Goal: Check status: Check status

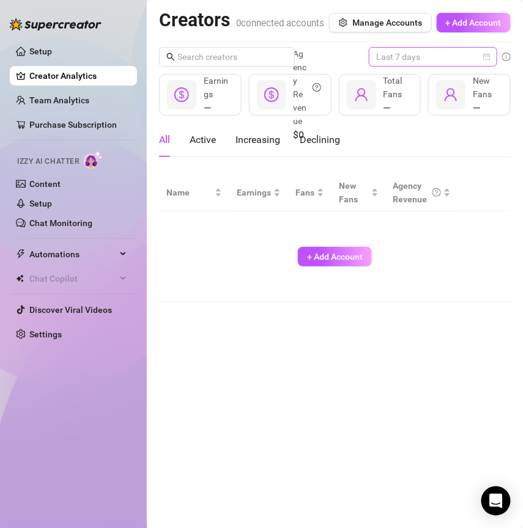
click at [393, 66] on span "Last 7 days" at bounding box center [433, 57] width 114 height 18
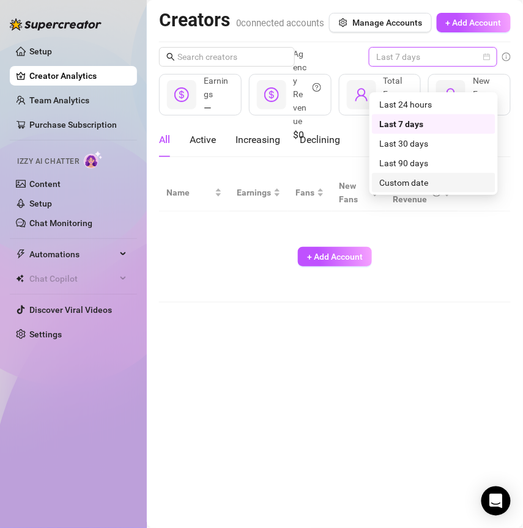
click at [382, 188] on div "Custom date" at bounding box center [433, 182] width 109 height 13
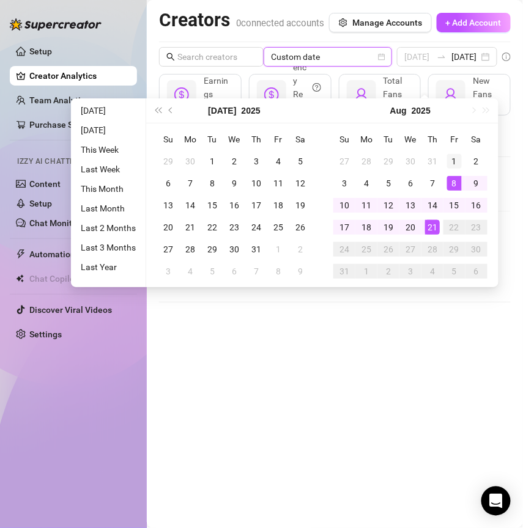
type input "[DATE]"
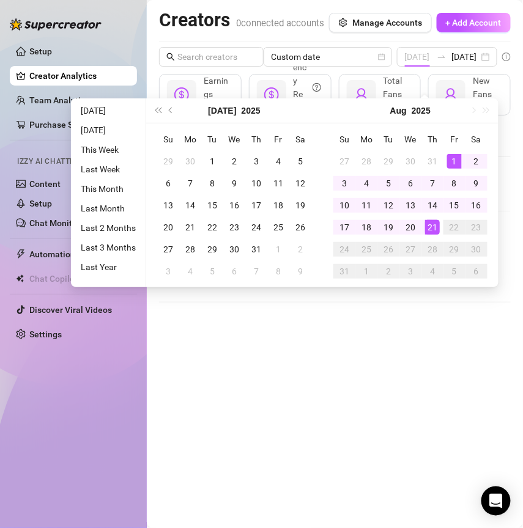
click at [453, 163] on div "1" at bounding box center [454, 161] width 15 height 15
type input "[DATE]"
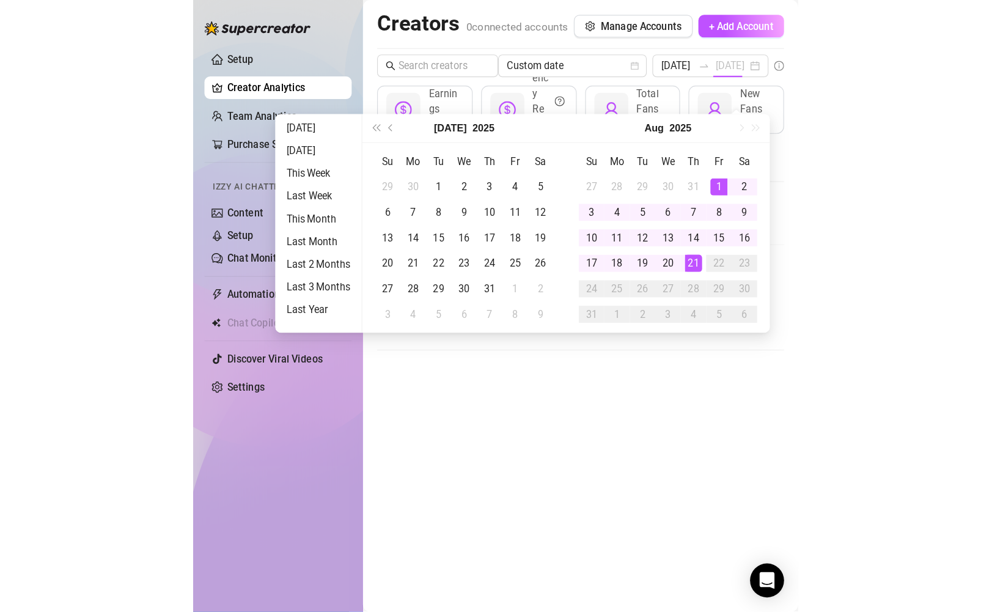
scroll to position [0, 0]
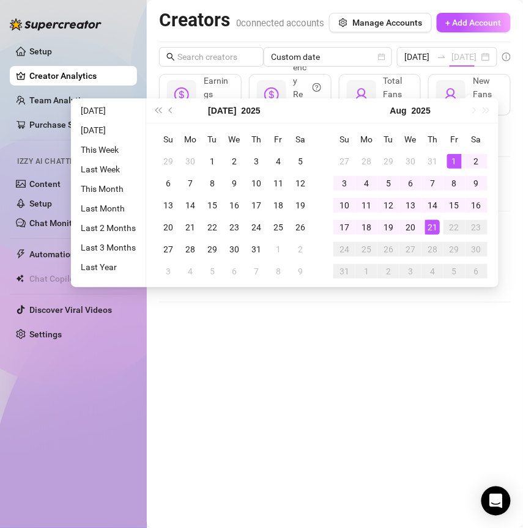
click at [438, 230] on td "21" at bounding box center [432, 227] width 22 height 22
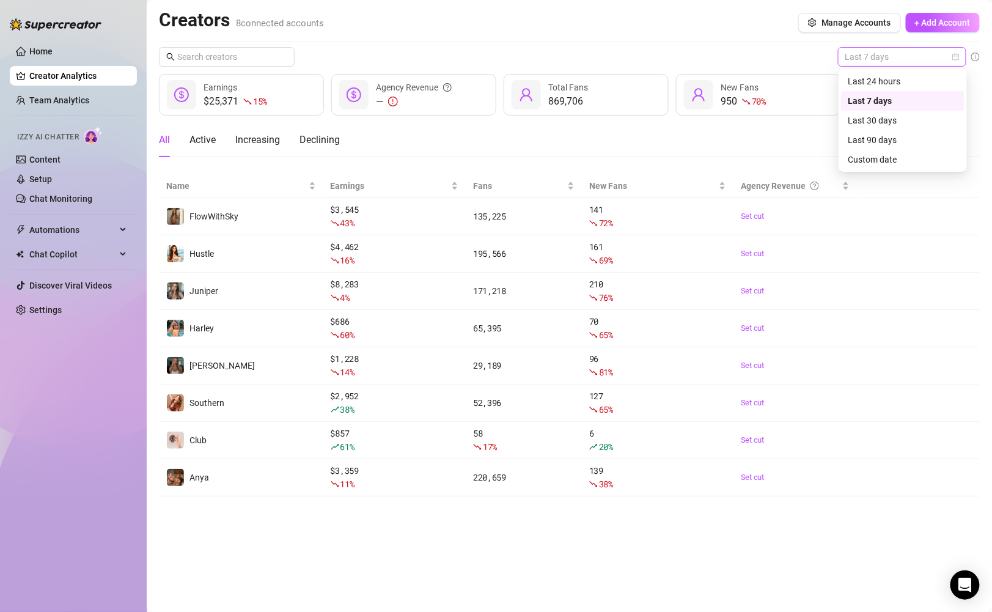
click at [921, 54] on span "Last 7 days" at bounding box center [903, 57] width 114 height 18
click at [865, 157] on div "Custom date" at bounding box center [903, 159] width 109 height 13
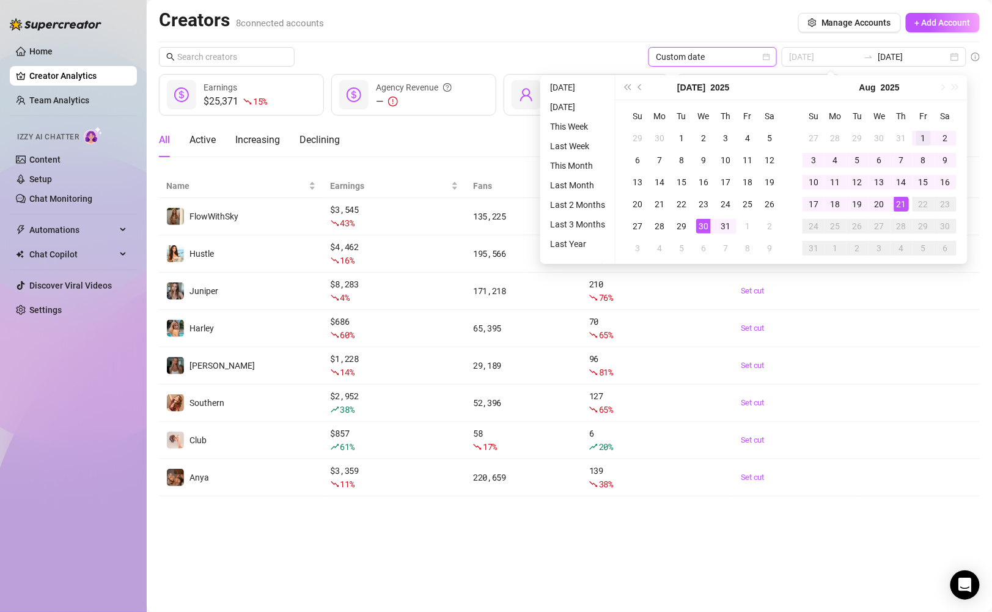
type input "[DATE]"
click at [930, 127] on td "1" at bounding box center [924, 138] width 22 height 22
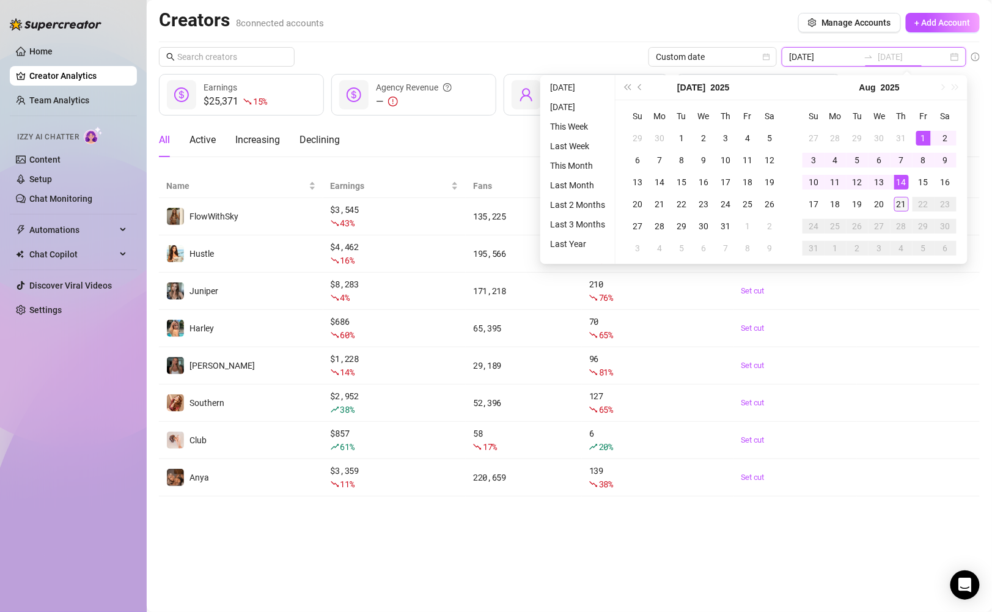
type input "[DATE]"
click at [902, 197] on div "21" at bounding box center [901, 204] width 15 height 15
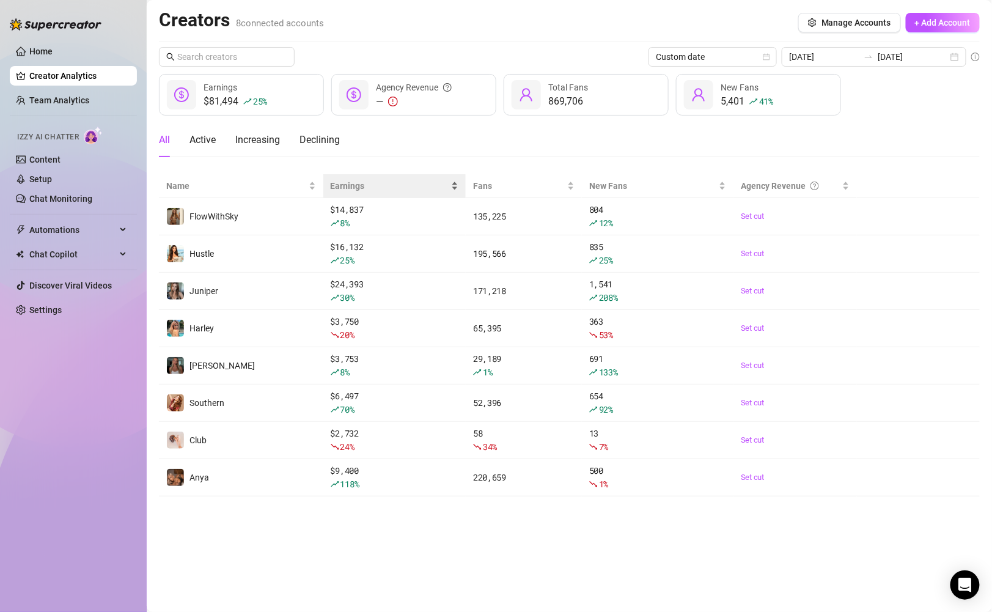
click at [455, 187] on div "Earnings" at bounding box center [395, 185] width 128 height 13
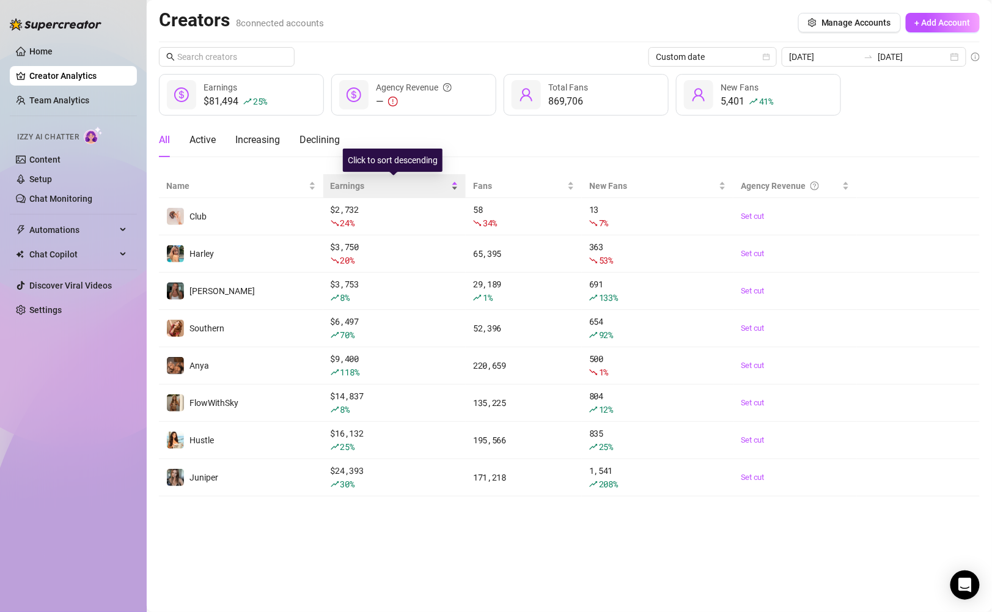
click at [455, 186] on div "Earnings" at bounding box center [395, 185] width 128 height 13
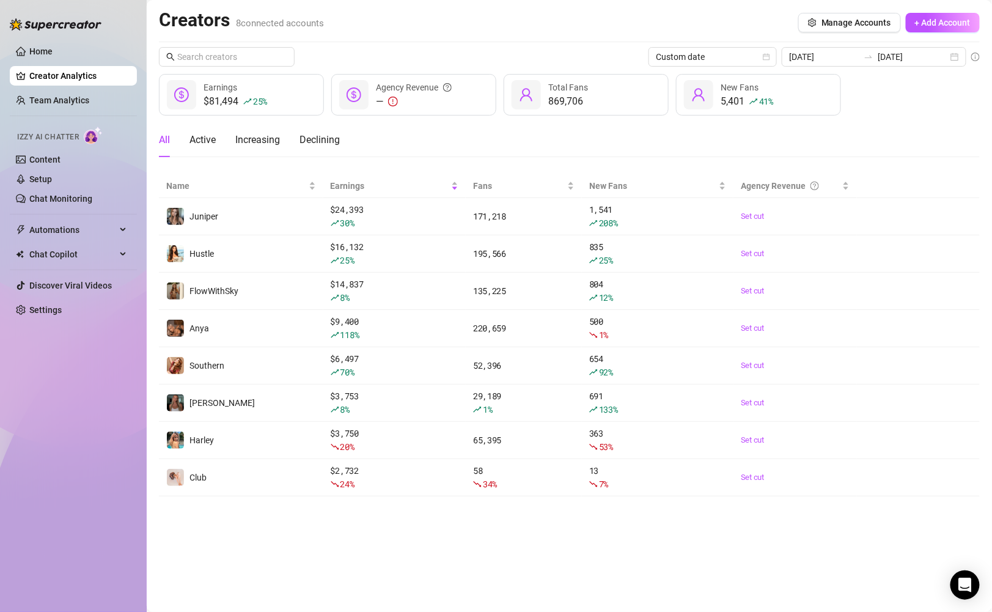
click at [86, 363] on div "Home Creator Analytics Team Analytics Izzy AI Chatter Content Setup Chat Monito…" at bounding box center [73, 300] width 127 height 601
